Goal: Find contact information: Find contact information

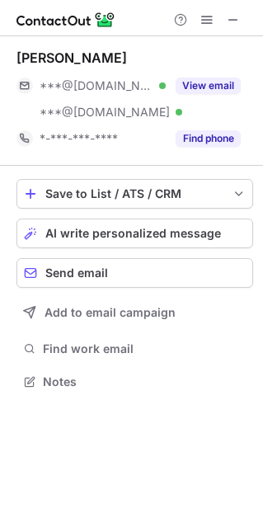
scroll to position [369, 263]
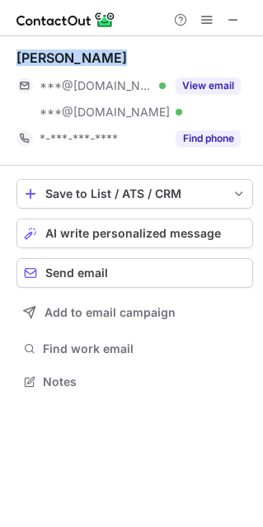
drag, startPoint x: 74, startPoint y: 61, endPoint x: 8, endPoint y: 60, distance: 65.9
click at [8, 60] on div "Joseph Carson ***@gmail.com Verified ***@hotmail.com Verified View email *-***-…" at bounding box center [131, 221] width 263 height 370
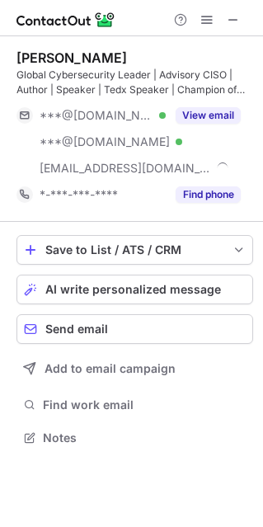
scroll to position [425, 263]
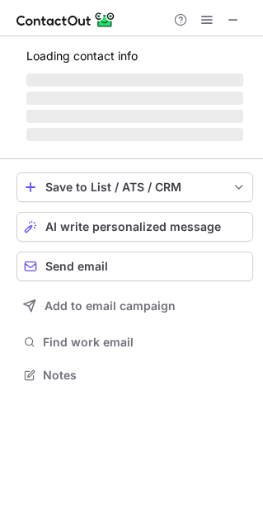
scroll to position [373, 263]
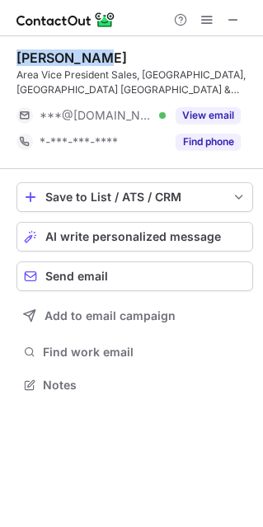
drag, startPoint x: 56, startPoint y: 64, endPoint x: 20, endPoint y: 59, distance: 36.7
click at [20, 59] on div "Oren Kaplan" at bounding box center [134, 57] width 237 height 16
click at [233, 23] on span at bounding box center [233, 19] width 13 height 13
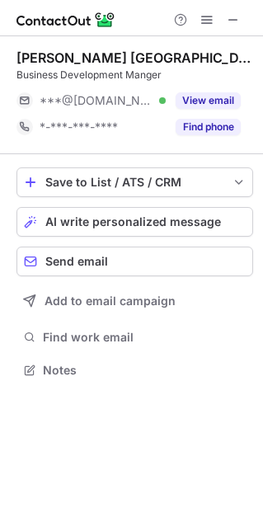
scroll to position [8, 8]
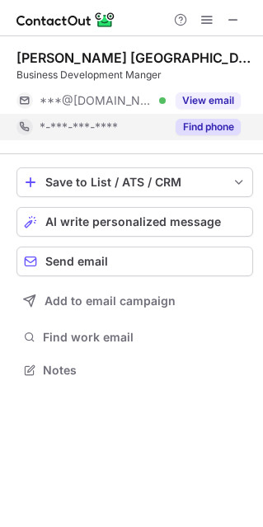
click at [197, 124] on button "Find phone" at bounding box center [208, 127] width 65 height 16
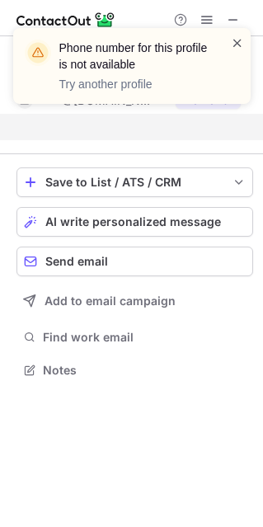
scroll to position [331, 263]
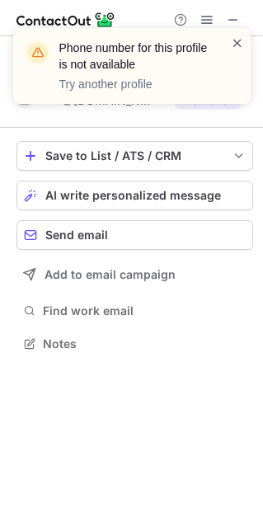
click at [238, 35] on span at bounding box center [237, 43] width 13 height 16
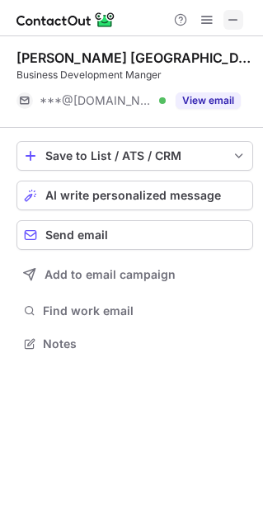
click at [234, 18] on span at bounding box center [233, 19] width 13 height 13
